Goal: Task Accomplishment & Management: Manage account settings

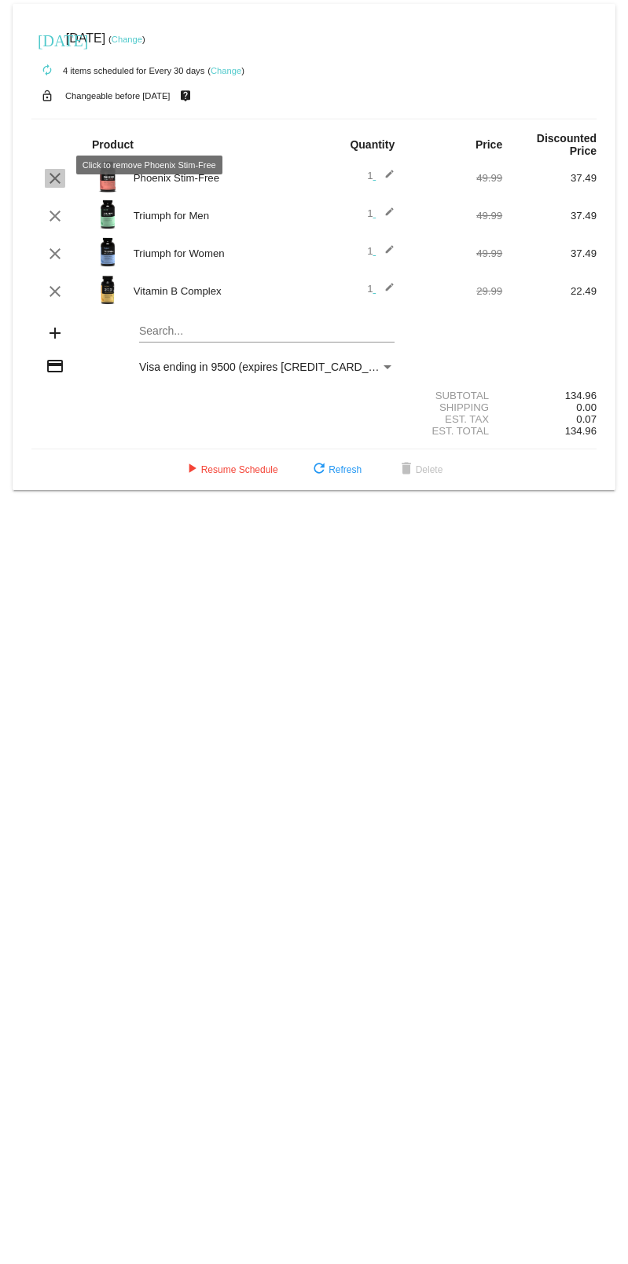
click at [53, 169] on mat-icon "clear" at bounding box center [55, 178] width 19 height 19
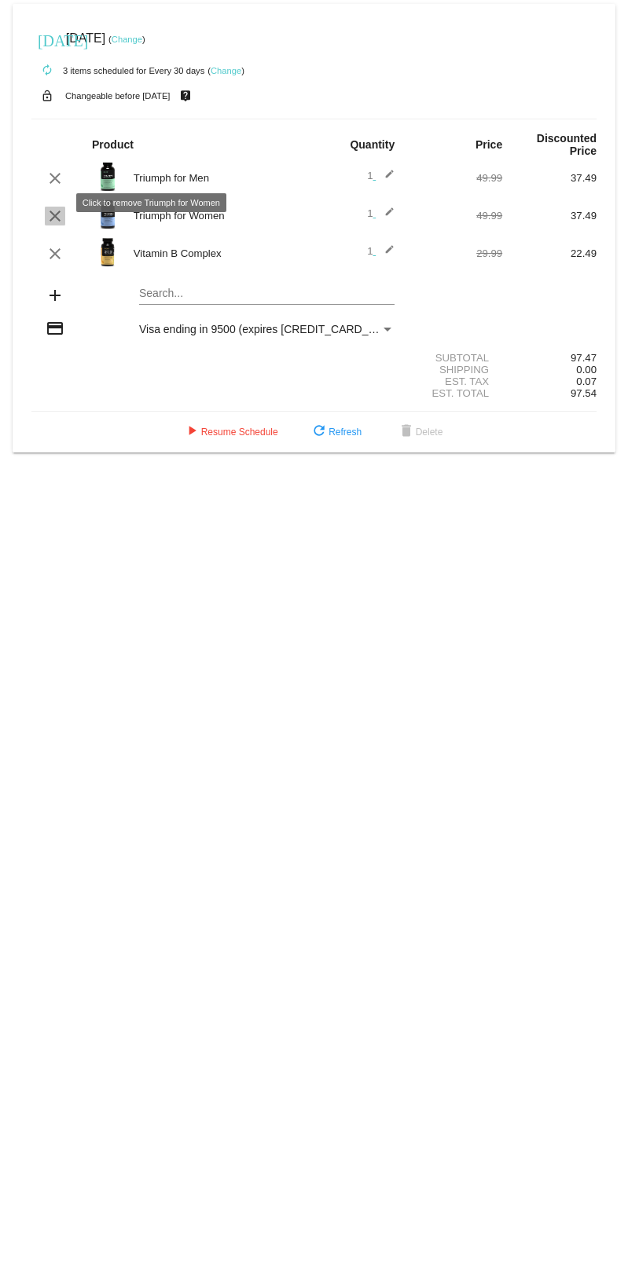
click at [57, 207] on mat-icon "clear" at bounding box center [55, 216] width 19 height 19
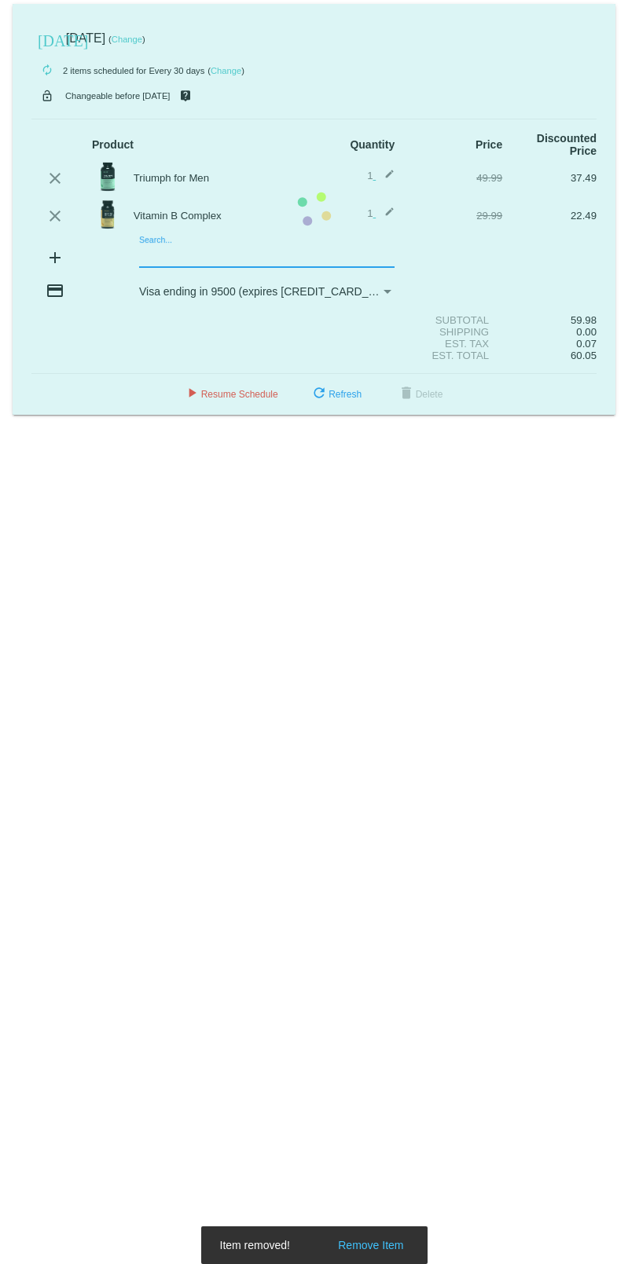
click at [197, 242] on mat-card "[DATE] [DATE] ( Change ) autorenew 2 items scheduled for Every 30 days ( Change…" at bounding box center [314, 209] width 603 height 411
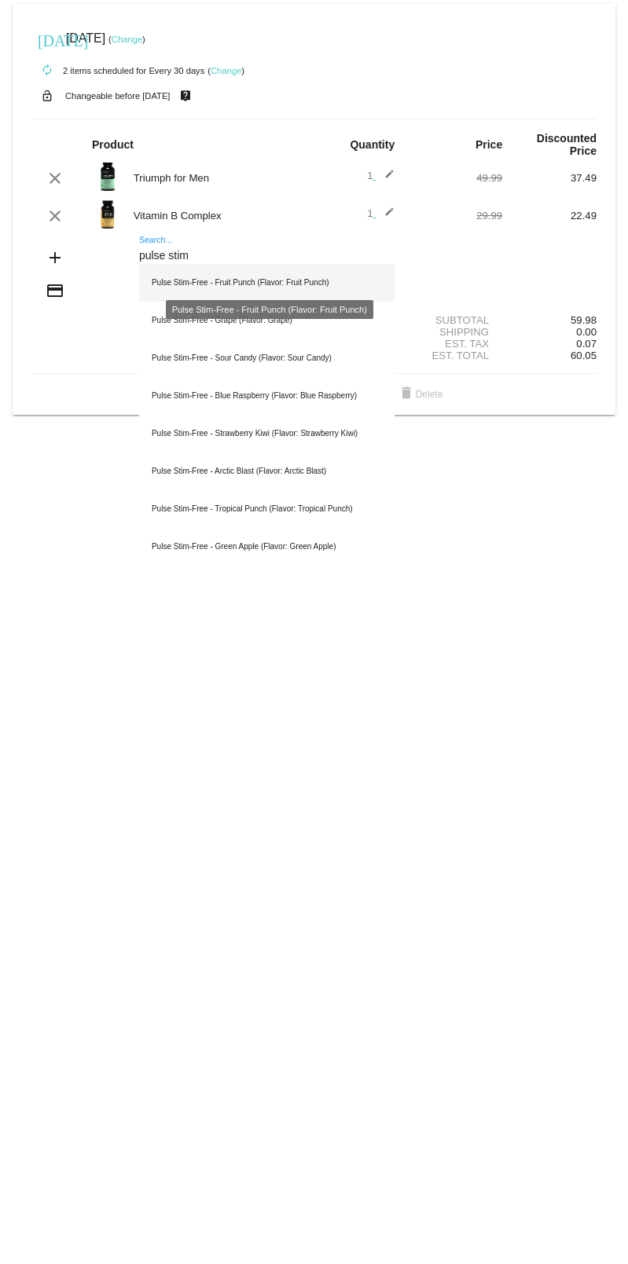
type input "pulse stim"
click at [255, 274] on div "Pulse Stim-Free - Fruit Punch (Flavor: Fruit Punch)" at bounding box center [266, 283] width 255 height 38
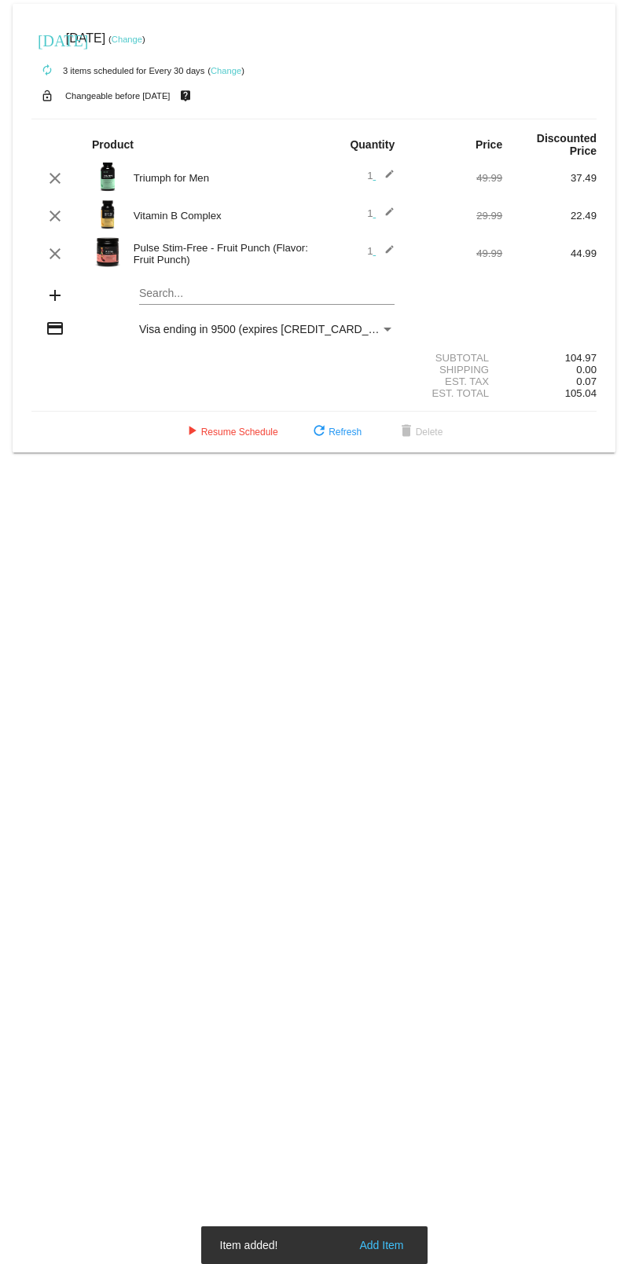
click at [250, 286] on mat-card "[DATE] [DATE] ( Change ) autorenew 3 items scheduled for Every 30 days ( Change…" at bounding box center [314, 228] width 603 height 449
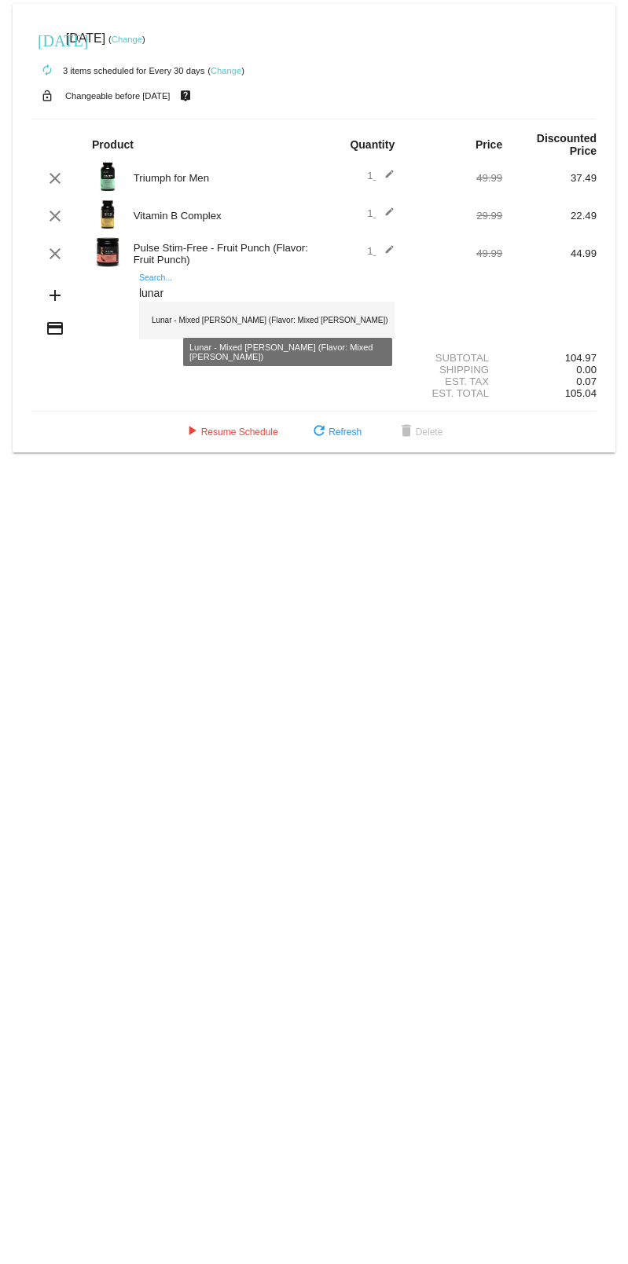
type input "lunar"
click at [240, 312] on div "Lunar - Mixed [PERSON_NAME] (Flavor: Mixed [PERSON_NAME])" at bounding box center [266, 321] width 255 height 38
